Goal: Task Accomplishment & Management: Use online tool/utility

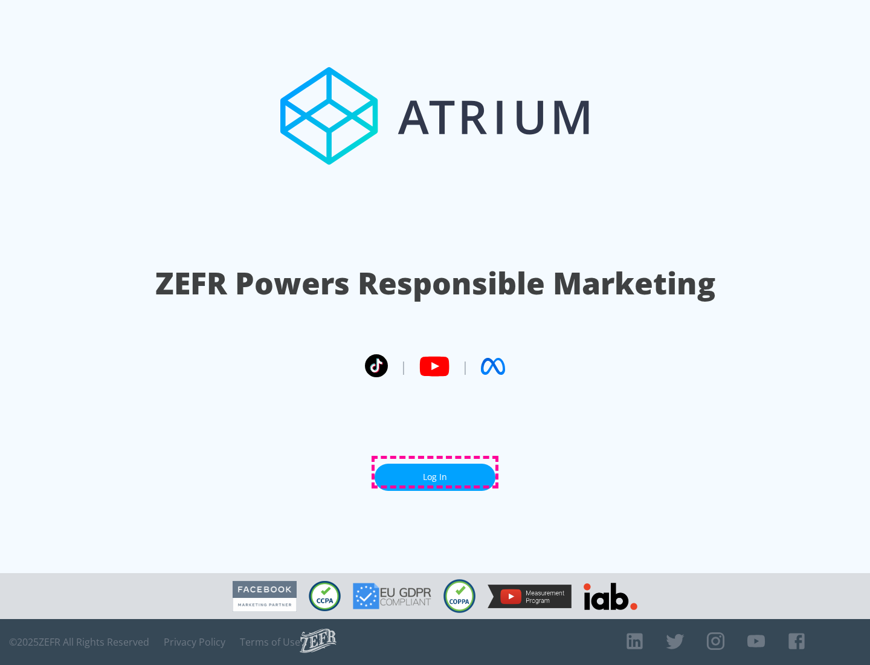
click at [435, 472] on link "Log In" at bounding box center [435, 476] width 121 height 27
